Goal: Information Seeking & Learning: Learn about a topic

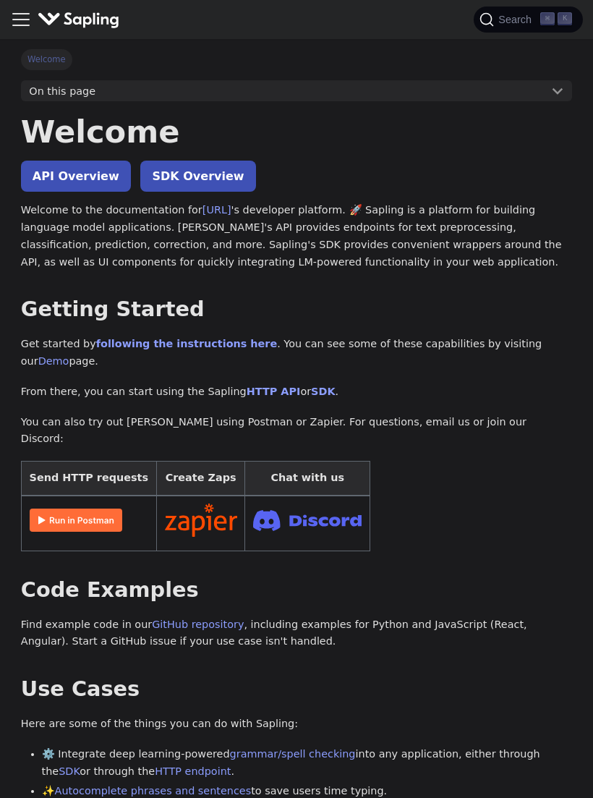
click at [547, 101] on button "On this page" at bounding box center [296, 91] width 551 height 22
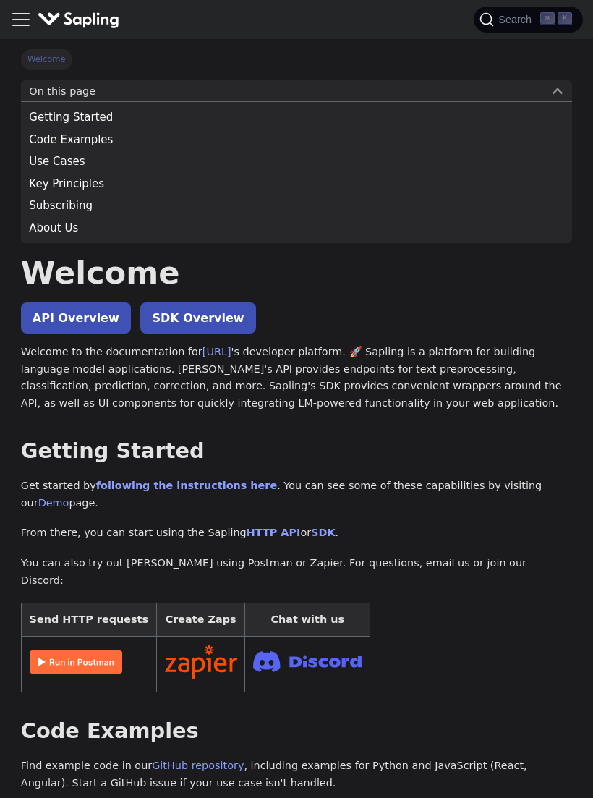
click at [570, 85] on button "On this page" at bounding box center [296, 91] width 551 height 22
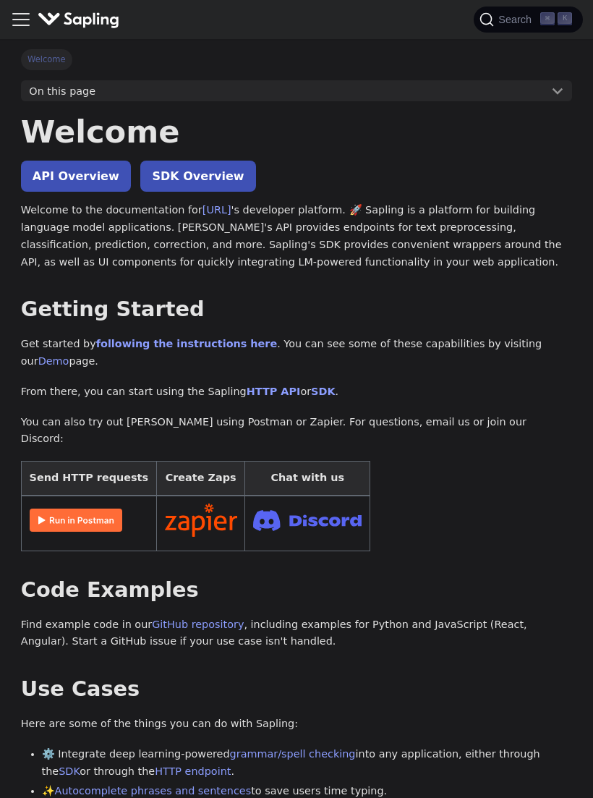
click at [61, 177] on link "API Overview" at bounding box center [76, 176] width 110 height 31
